Goal: Navigation & Orientation: Find specific page/section

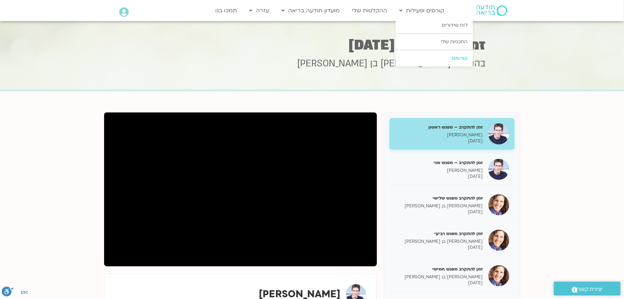
click at [455, 55] on link "קורסים" at bounding box center [434, 58] width 77 height 16
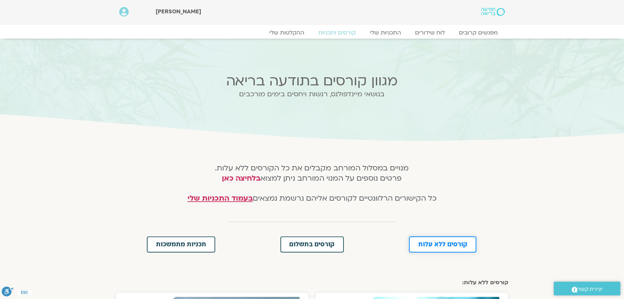
click at [447, 243] on span "קורסים ללא עלות" at bounding box center [443, 244] width 49 height 6
click at [239, 196] on span "בעמוד התכניות שלי" at bounding box center [220, 198] width 65 height 10
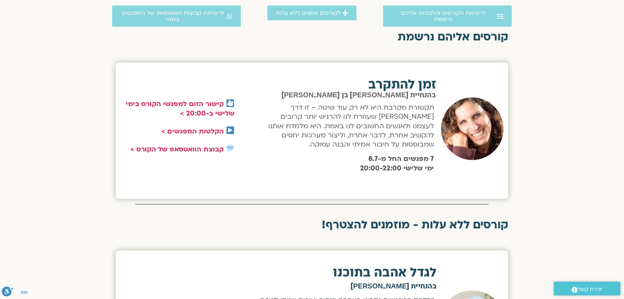
scroll to position [210, 0]
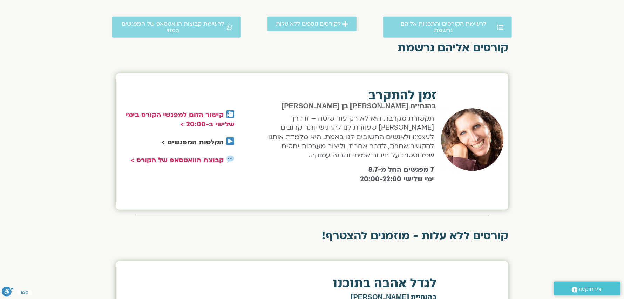
click at [202, 141] on link "הקלטות המפגשים >" at bounding box center [192, 142] width 62 height 9
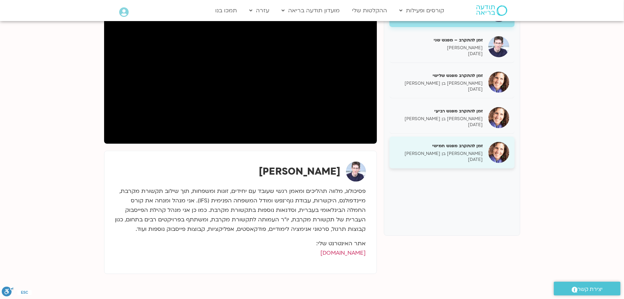
scroll to position [140, 0]
